Goal: Task Accomplishment & Management: Use online tool/utility

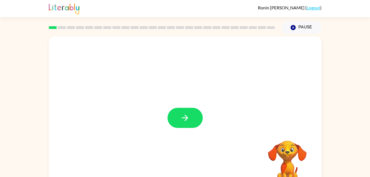
click at [180, 99] on div at bounding box center [185, 114] width 273 height 157
click at [185, 116] on icon "button" at bounding box center [185, 118] width 10 height 10
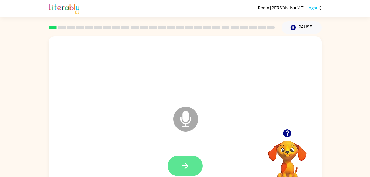
click at [196, 170] on button "button" at bounding box center [185, 166] width 35 height 20
click at [179, 167] on button "button" at bounding box center [185, 166] width 35 height 20
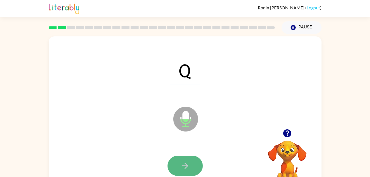
click at [183, 162] on icon "button" at bounding box center [185, 166] width 10 height 10
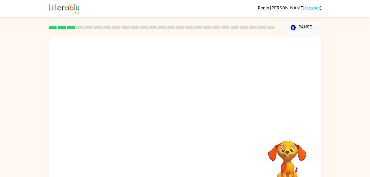
click at [139, 108] on div at bounding box center [185, 82] width 273 height 93
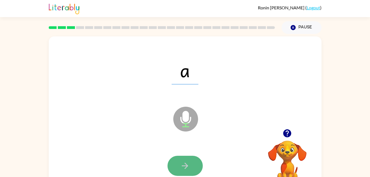
click at [186, 164] on icon "button" at bounding box center [185, 166] width 6 height 6
click at [188, 165] on icon "button" at bounding box center [185, 166] width 6 height 6
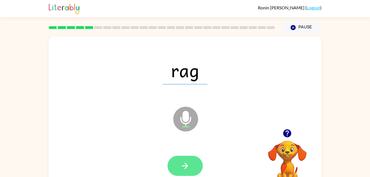
click at [197, 167] on button "button" at bounding box center [185, 166] width 35 height 20
click at [194, 162] on button "button" at bounding box center [185, 166] width 35 height 20
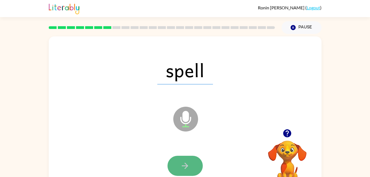
click at [179, 167] on button "button" at bounding box center [185, 166] width 35 height 20
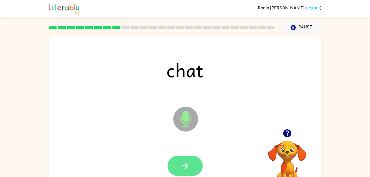
click at [189, 170] on icon "button" at bounding box center [185, 166] width 10 height 10
click at [188, 167] on icon "button" at bounding box center [185, 166] width 10 height 10
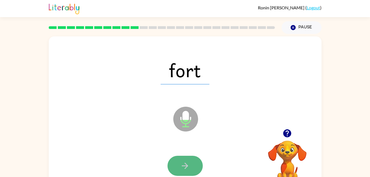
click at [184, 162] on icon "button" at bounding box center [185, 166] width 10 height 10
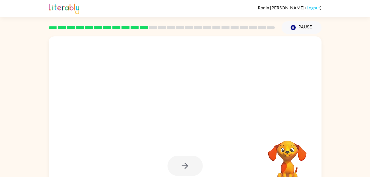
click at [190, 117] on div at bounding box center [185, 114] width 273 height 157
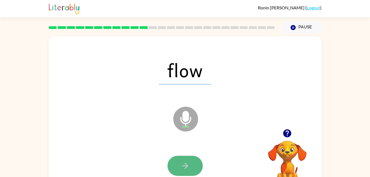
click at [187, 167] on icon "button" at bounding box center [185, 166] width 10 height 10
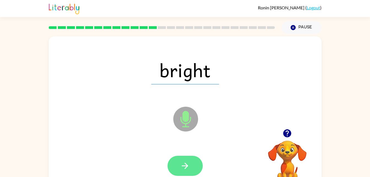
click at [191, 167] on button "button" at bounding box center [185, 166] width 35 height 20
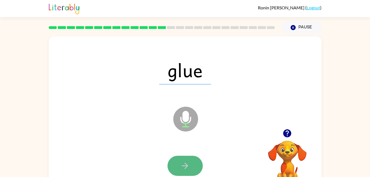
click at [187, 165] on icon "button" at bounding box center [185, 166] width 6 height 6
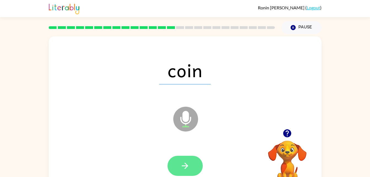
click at [188, 167] on icon "button" at bounding box center [185, 166] width 10 height 10
click at [182, 169] on icon "button" at bounding box center [185, 166] width 10 height 10
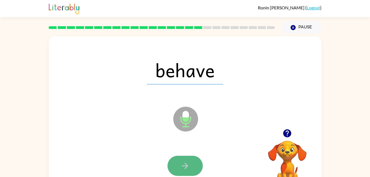
click at [178, 164] on button "button" at bounding box center [185, 166] width 35 height 20
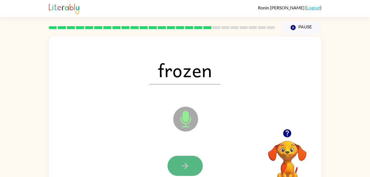
click at [189, 165] on icon "button" at bounding box center [185, 166] width 10 height 10
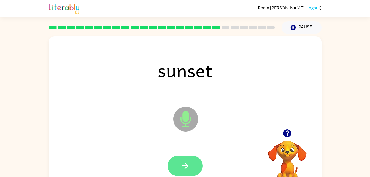
click at [192, 162] on button "button" at bounding box center [185, 166] width 35 height 20
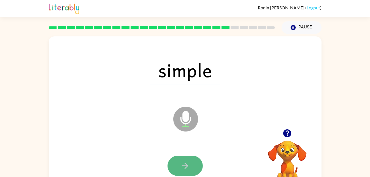
click at [193, 162] on button "button" at bounding box center [185, 166] width 35 height 20
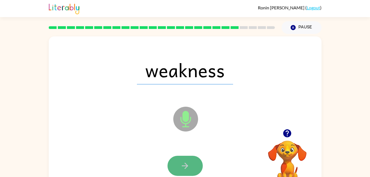
click at [191, 162] on button "button" at bounding box center [185, 166] width 35 height 20
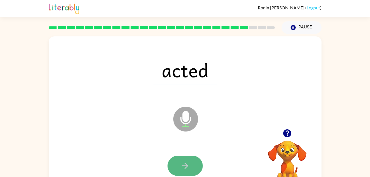
click at [192, 167] on button "button" at bounding box center [185, 166] width 35 height 20
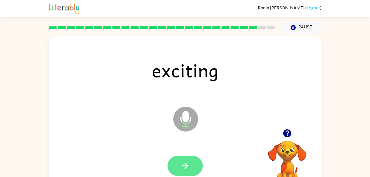
click at [195, 161] on button "button" at bounding box center [185, 166] width 35 height 20
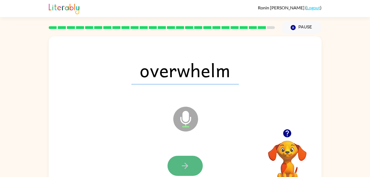
click at [188, 166] on icon "button" at bounding box center [185, 166] width 6 height 6
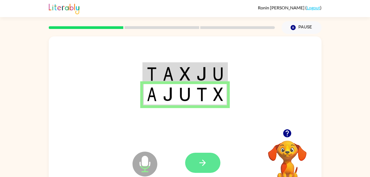
click at [205, 163] on icon "button" at bounding box center [203, 163] width 6 height 6
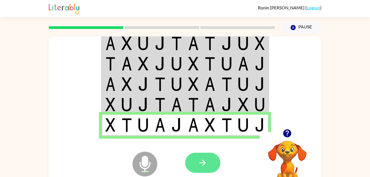
click at [212, 168] on button "button" at bounding box center [202, 163] width 35 height 20
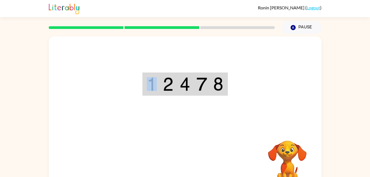
drag, startPoint x: 188, startPoint y: 120, endPoint x: 154, endPoint y: 80, distance: 52.9
click at [154, 80] on div at bounding box center [185, 82] width 273 height 93
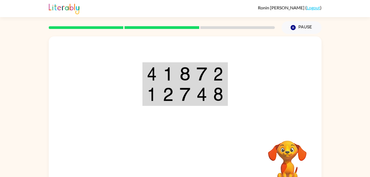
click at [283, 172] on video "Your browser must support playing .mp4 files to use Literably. Please try using…" at bounding box center [287, 159] width 55 height 55
click at [191, 50] on div at bounding box center [185, 82] width 273 height 93
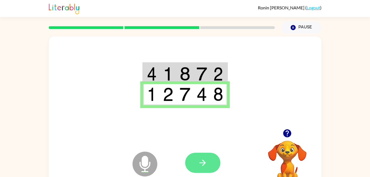
click at [199, 163] on icon "button" at bounding box center [203, 163] width 10 height 10
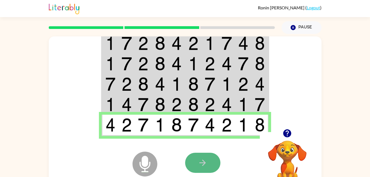
click at [196, 163] on button "button" at bounding box center [202, 163] width 35 height 20
